Goal: Subscribe to service/newsletter

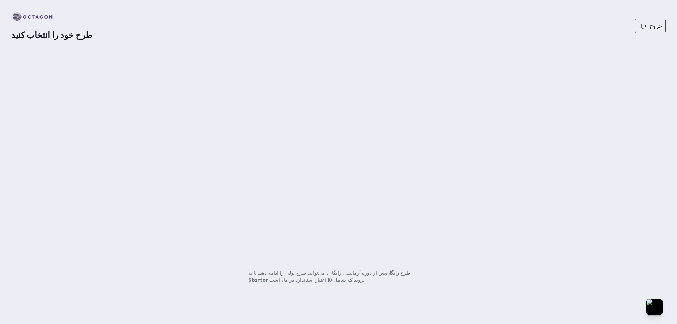
click at [249, 262] on div "طرح خود را انتخاب کنید خروج پس از دوره آزمایشی رایگان، می‌توانید طرح پولی را اد…" at bounding box center [338, 162] width 677 height 324
click at [382, 271] on font "طرح رایگان Starter" at bounding box center [329, 276] width 162 height 14
click at [28, 46] on div "طرح خود را انتخاب کنید خروج" at bounding box center [338, 26] width 677 height 52
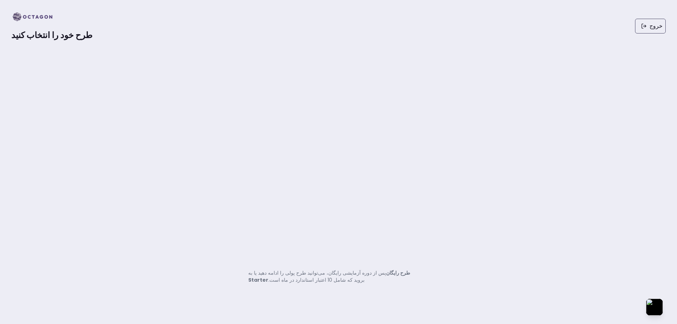
click at [44, 36] on font "طرح خود را انتخاب کنید" at bounding box center [51, 35] width 81 height 12
click at [44, 35] on font "طرح خود را انتخاب کنید" at bounding box center [51, 35] width 81 height 12
click at [395, 276] on font "طرح رایگان Starter" at bounding box center [329, 276] width 162 height 14
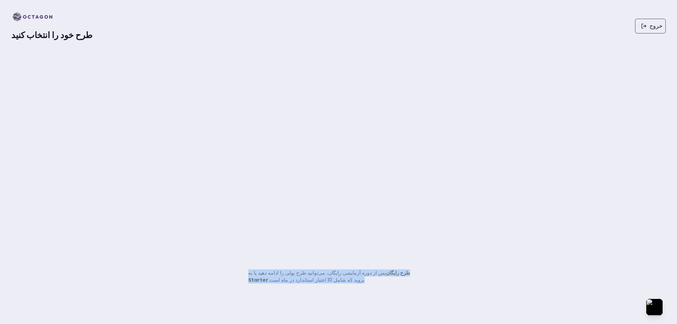
click at [394, 290] on div "طرح خود را انتخاب کنید خروج پس از دوره آزمایشی رایگان، می‌توانید طرح پولی را اد…" at bounding box center [338, 162] width 677 height 324
click at [390, 276] on p "پس از دوره آزمایشی رایگان، می‌توانید طرح پولی را ادامه دهید یا به طرح رایگان St…" at bounding box center [338, 276] width 181 height 14
click at [395, 271] on font "طرح رایگان Starter" at bounding box center [329, 276] width 162 height 14
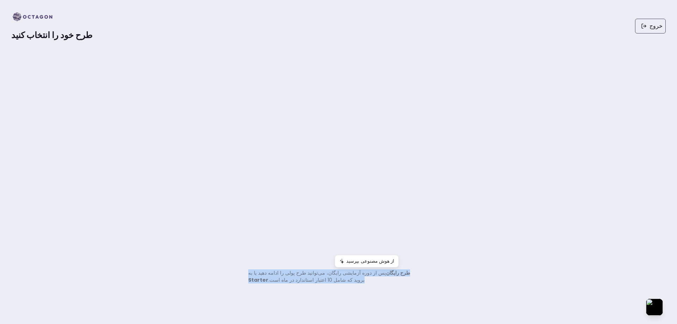
click at [389, 274] on font "طرح رایگان Starter" at bounding box center [329, 276] width 162 height 14
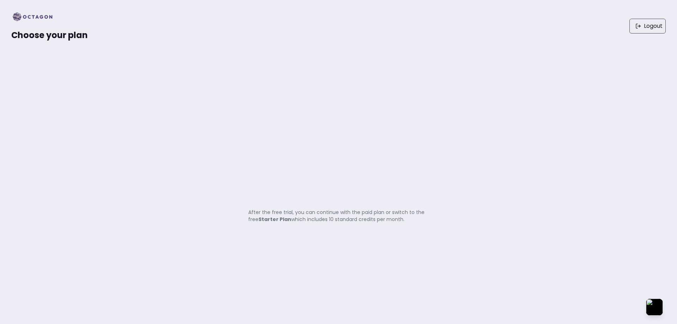
click at [287, 220] on strong "Starter Plan" at bounding box center [274, 219] width 33 height 7
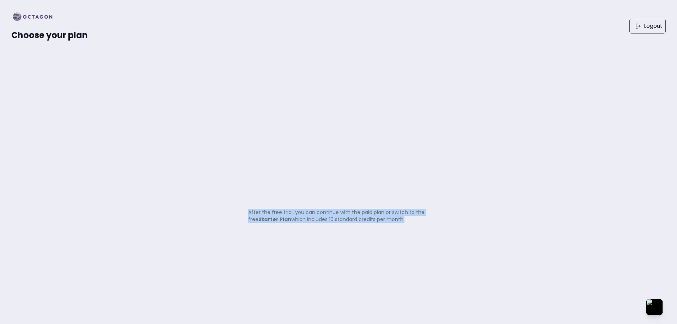
click at [287, 220] on strong "Starter Plan" at bounding box center [274, 219] width 33 height 7
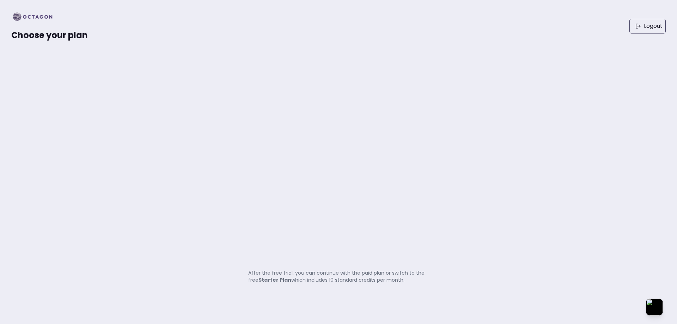
drag, startPoint x: 361, startPoint y: 243, endPoint x: 333, endPoint y: 253, distance: 29.9
click at [333, 253] on div "Choose your plan Logout After the free trial, you can continue with the paid pl…" at bounding box center [338, 162] width 677 height 324
